Goal: Transaction & Acquisition: Subscribe to service/newsletter

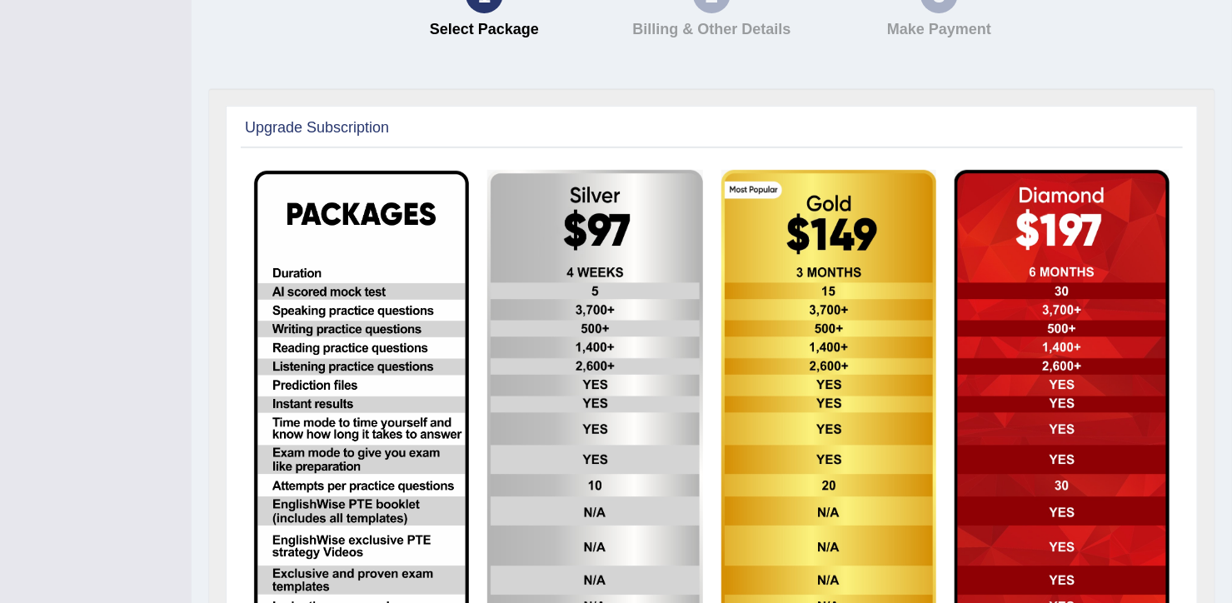
scroll to position [378, 0]
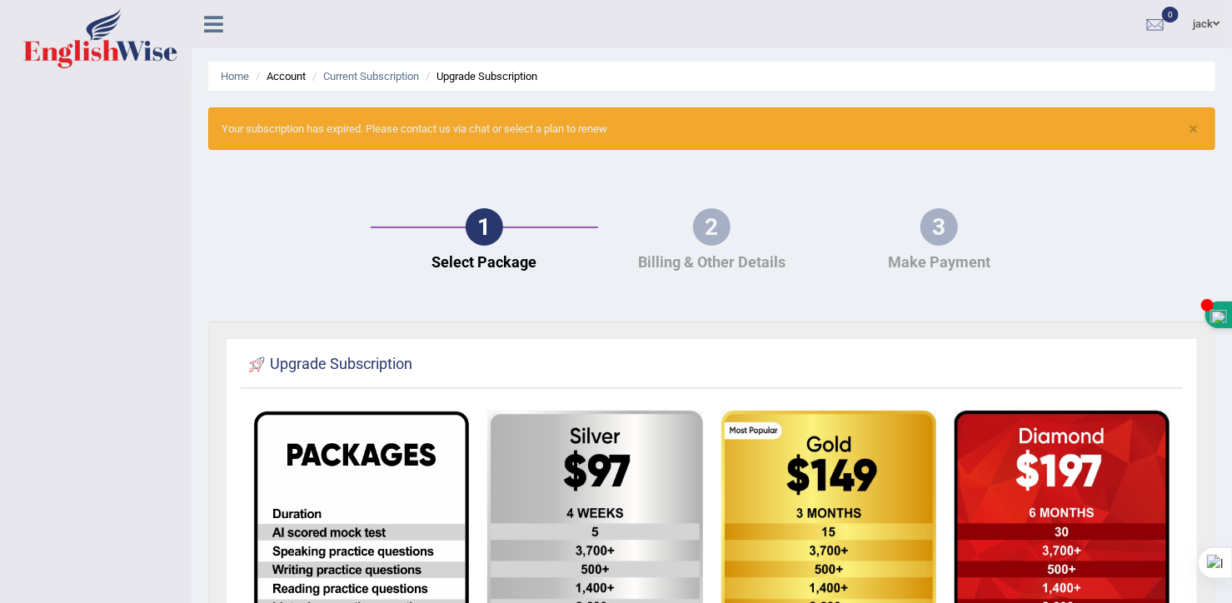
click at [225, 21] on link at bounding box center [214, 22] width 44 height 25
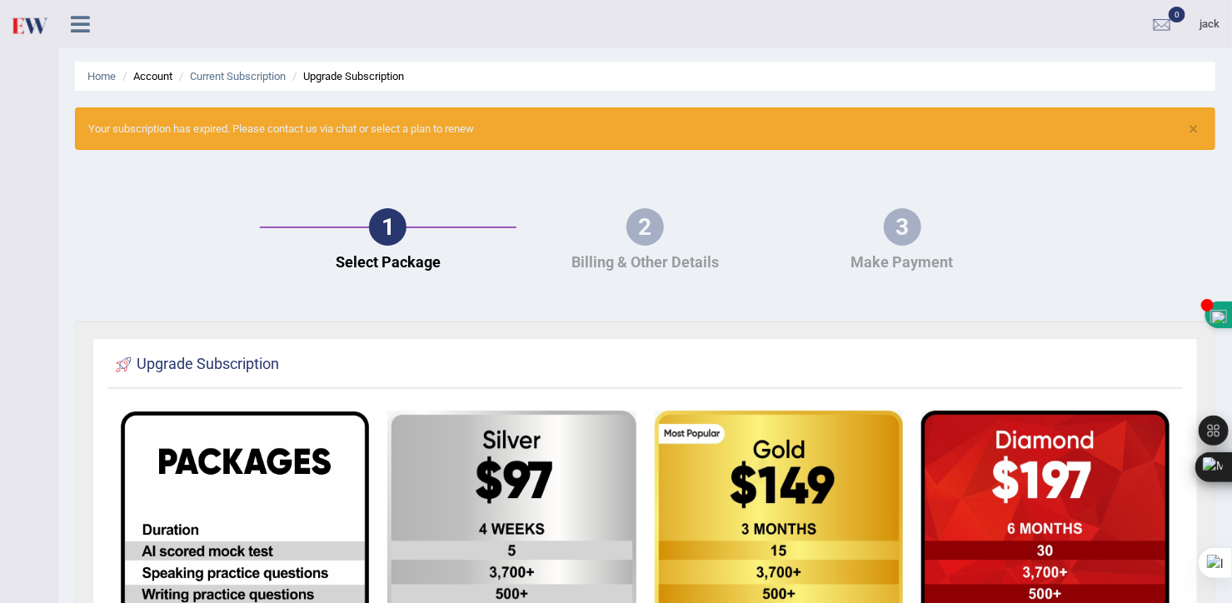
click at [72, 17] on icon at bounding box center [80, 24] width 19 height 22
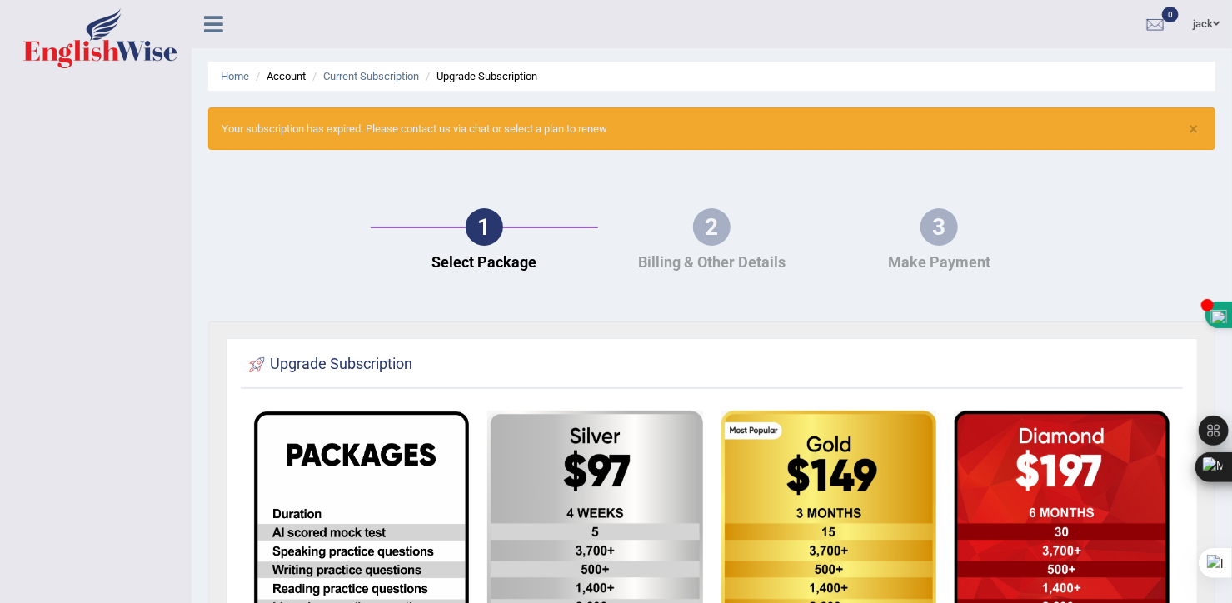
click at [213, 23] on icon at bounding box center [213, 24] width 19 height 22
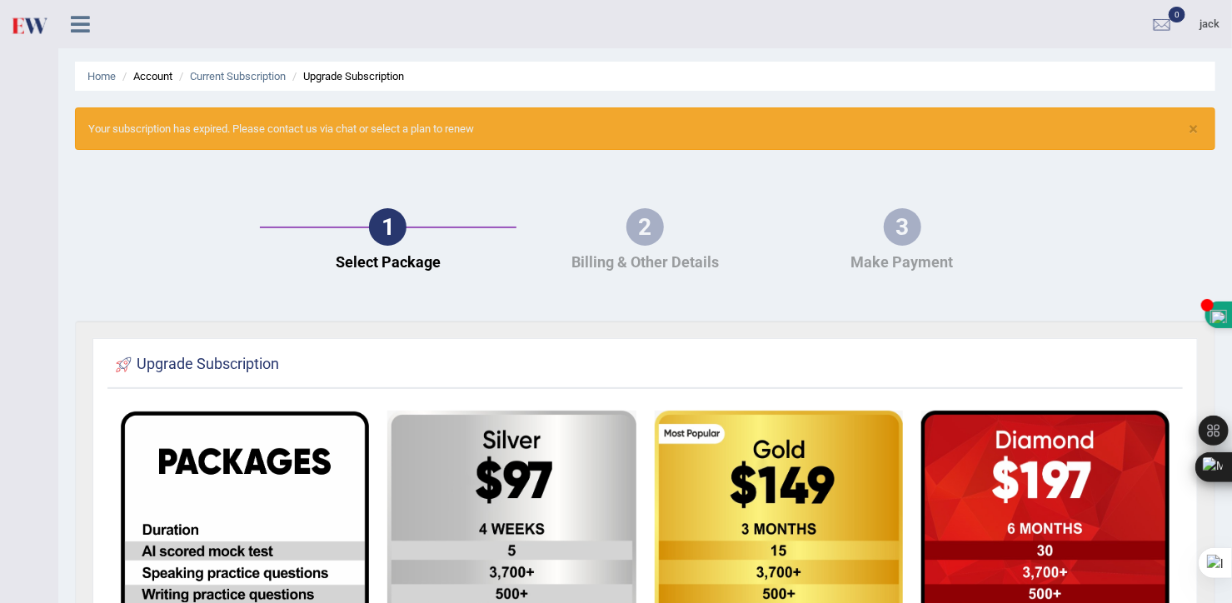
click at [28, 26] on img at bounding box center [28, 25] width 37 height 34
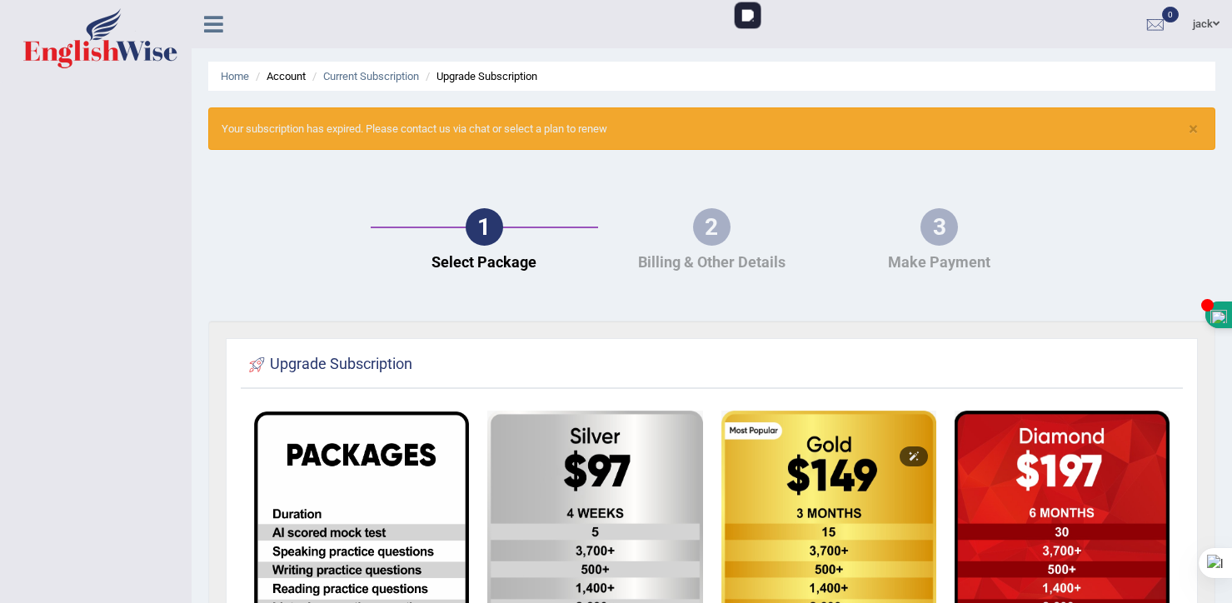
scroll to position [421, 0]
